Goal: Task Accomplishment & Management: Use online tool/utility

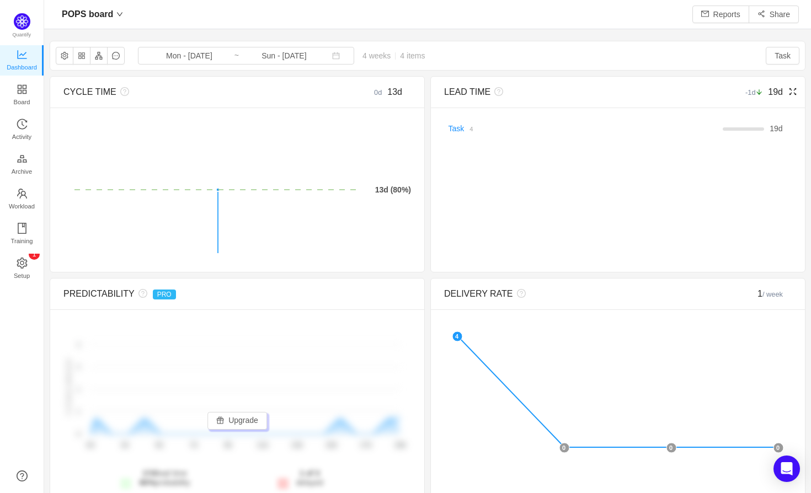
scroll to position [493, 767]
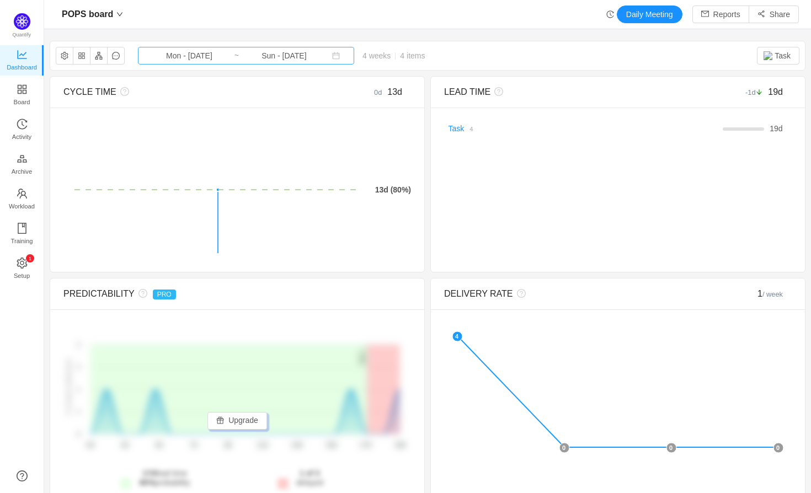
click at [287, 55] on input "Sun - [DATE]" at bounding box center [283, 56] width 89 height 12
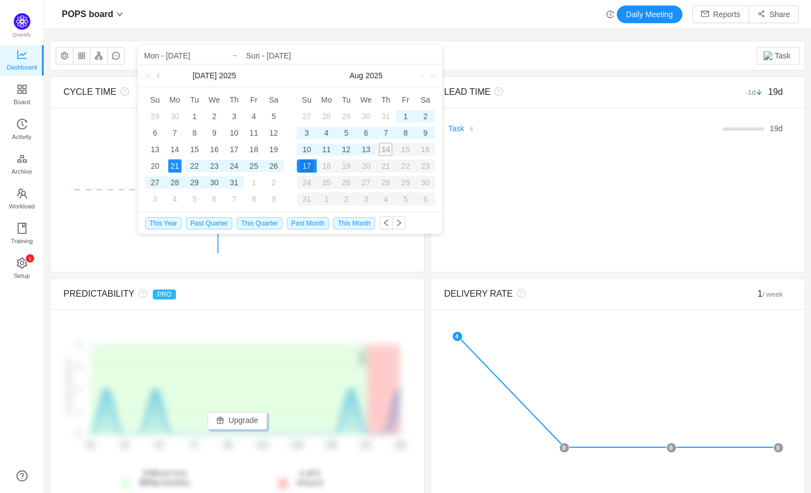
click at [157, 77] on link at bounding box center [159, 76] width 10 height 22
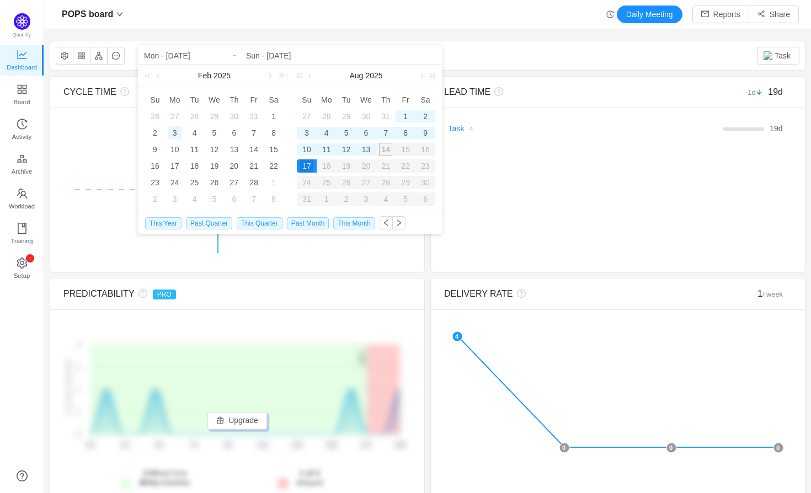
click at [171, 130] on div "3" at bounding box center [174, 132] width 13 height 13
click at [397, 34] on div "POPS board Daily Meeting Reports Share POPS board Mon - [DATE] ~ Sun - [DATE] 4…" at bounding box center [427, 246] width 767 height 493
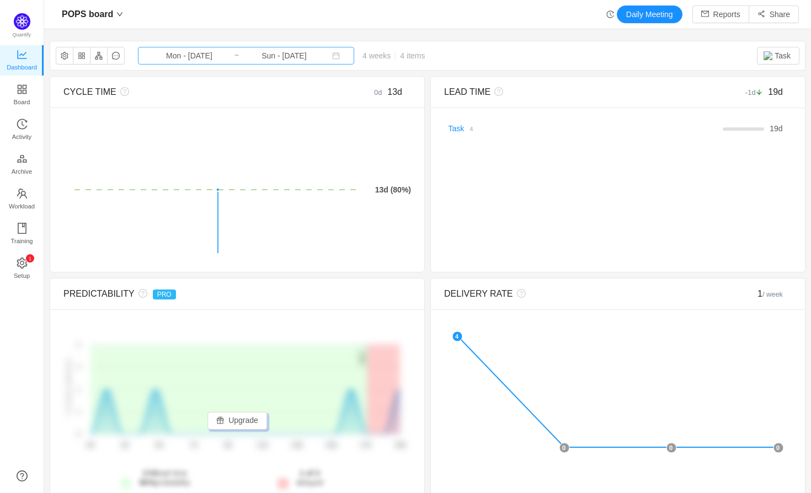
click at [186, 54] on input "Mon - [DATE]" at bounding box center [189, 56] width 89 height 12
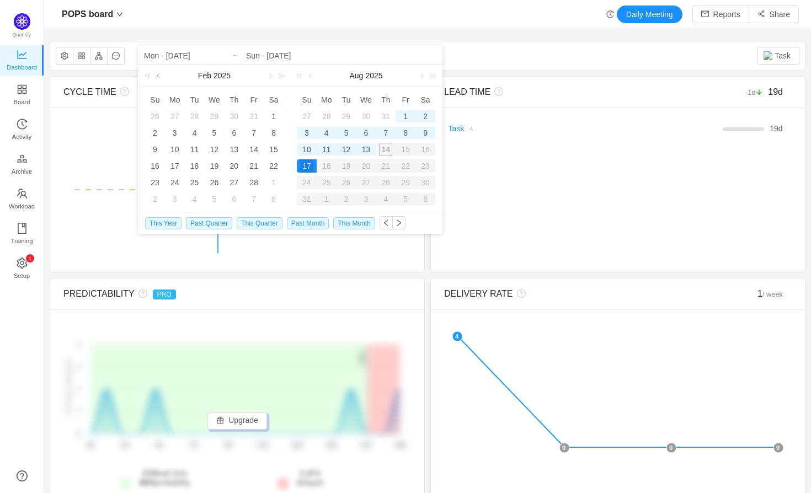
click at [160, 77] on link at bounding box center [159, 76] width 10 height 22
click at [265, 78] on link at bounding box center [269, 76] width 10 height 22
click at [170, 134] on div "3" at bounding box center [174, 132] width 13 height 13
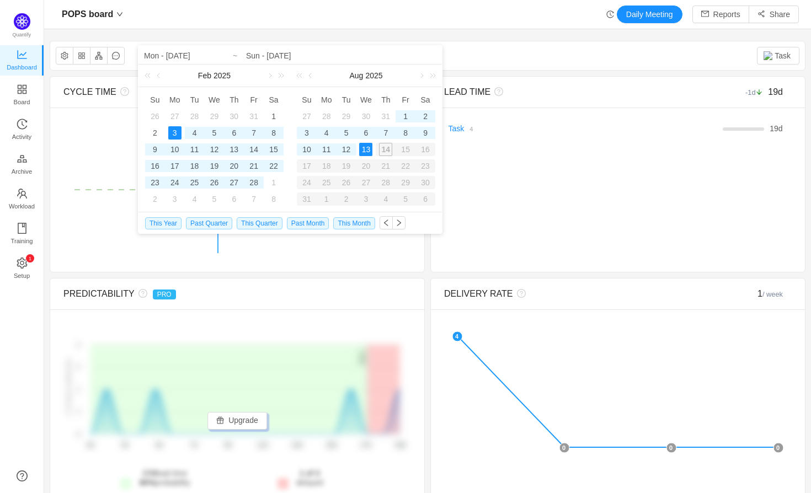
click at [368, 150] on div "13" at bounding box center [365, 149] width 13 height 13
type input "Mon - [DATE]"
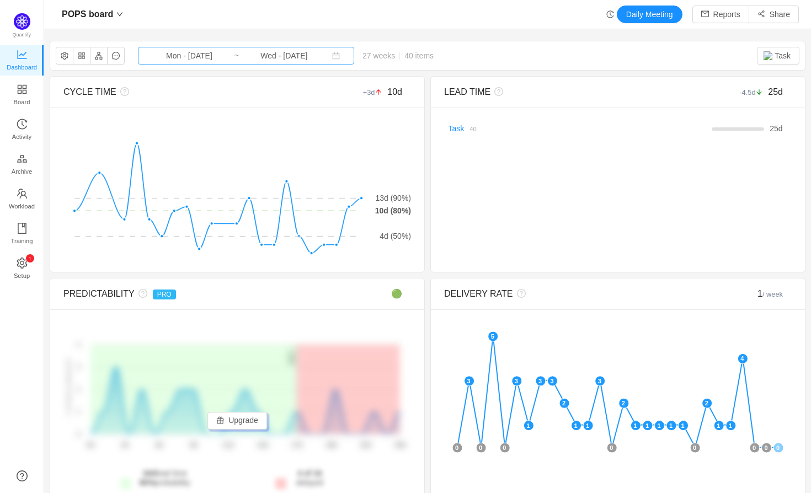
click at [197, 55] on input "Mon - [DATE]" at bounding box center [189, 56] width 89 height 12
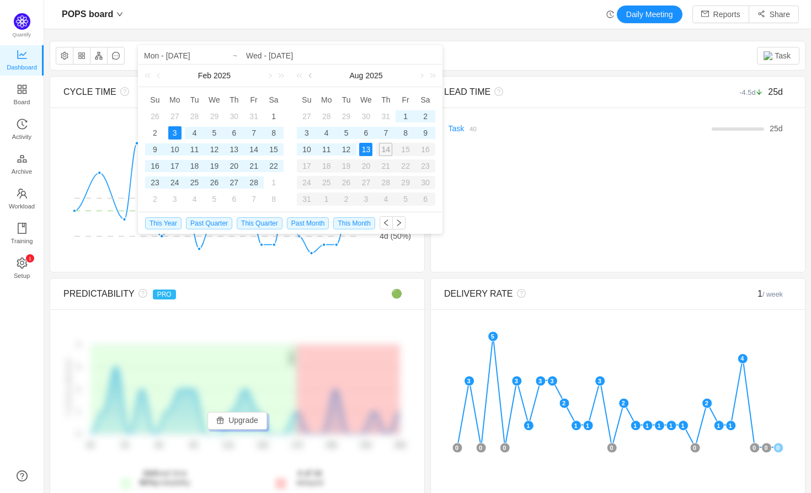
click at [309, 76] on link at bounding box center [311, 76] width 10 height 22
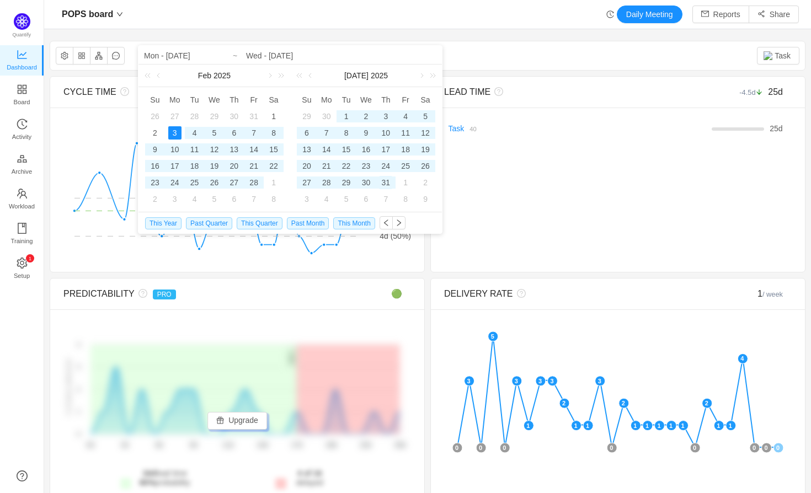
click at [388, 177] on div "31" at bounding box center [385, 182] width 13 height 13
click at [178, 131] on div "3" at bounding box center [174, 132] width 13 height 13
type input "Thu - [DATE]"
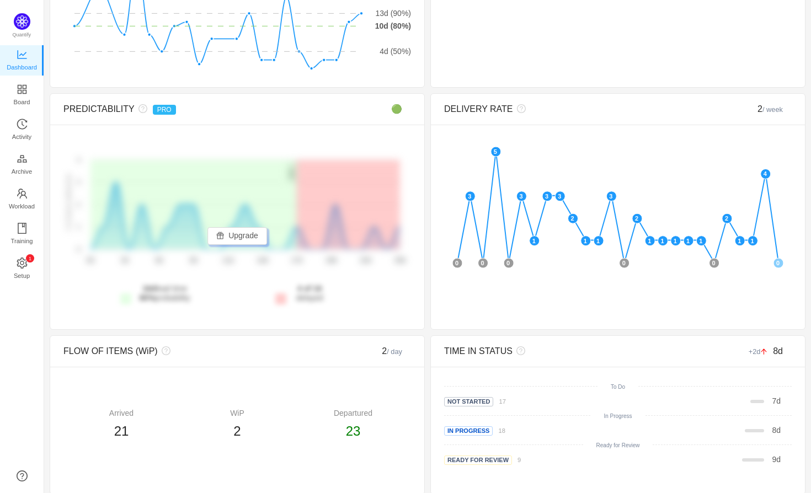
scroll to position [0, 0]
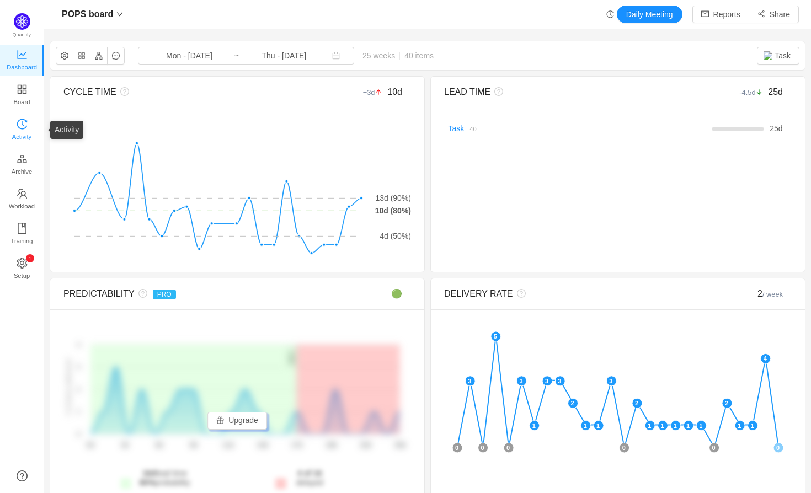
click at [18, 128] on span "Activity" at bounding box center [21, 137] width 19 height 22
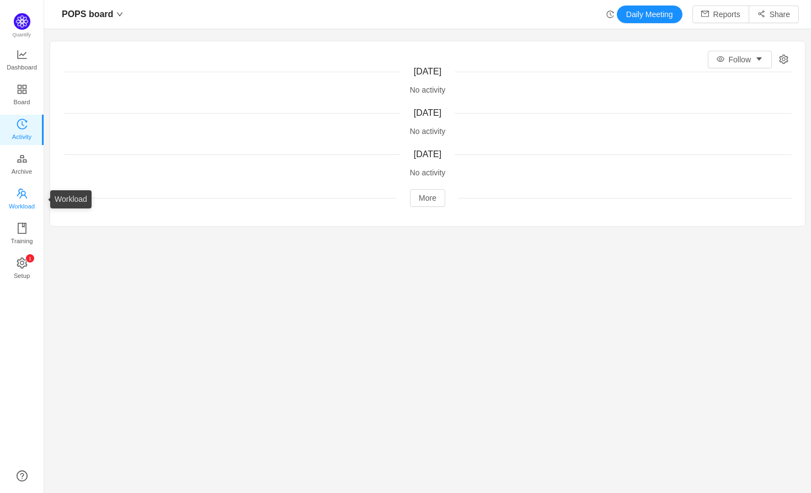
click at [18, 199] on span "Workload" at bounding box center [22, 206] width 26 height 22
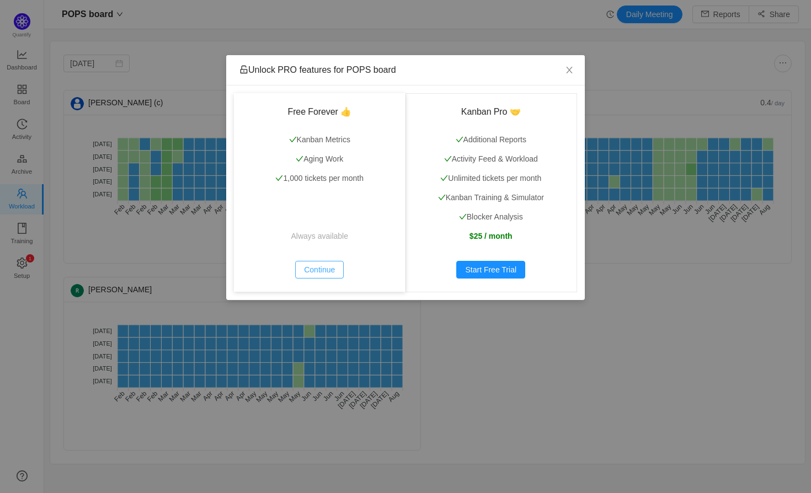
click at [311, 271] on button "Continue" at bounding box center [319, 270] width 49 height 18
click at [317, 269] on button "Continue" at bounding box center [319, 270] width 49 height 18
click at [570, 70] on icon "icon: close" at bounding box center [569, 70] width 9 height 9
click at [179, 51] on div "Unlock PRO features for POPS board Free Forever 👍 Kanban Metrics Aging Work 1,0…" at bounding box center [405, 246] width 811 height 493
